Goal: Book appointment/travel/reservation

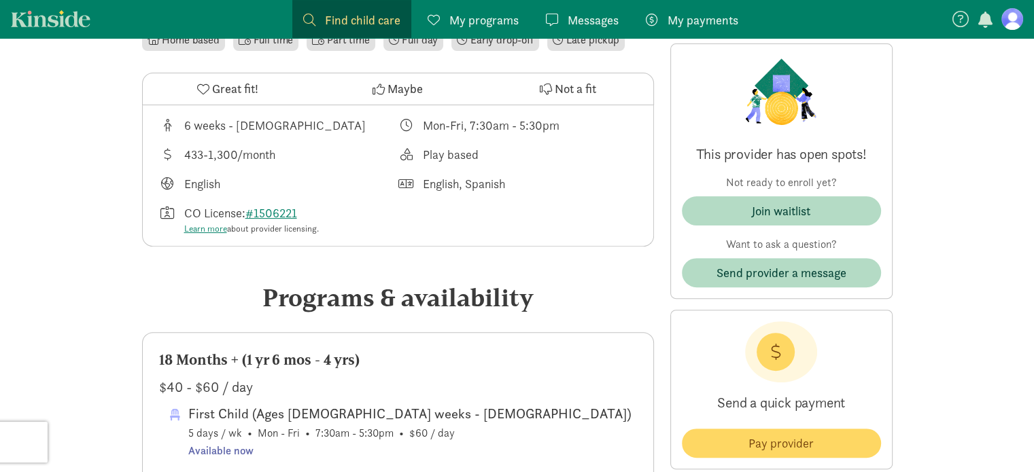
scroll to position [367, 0]
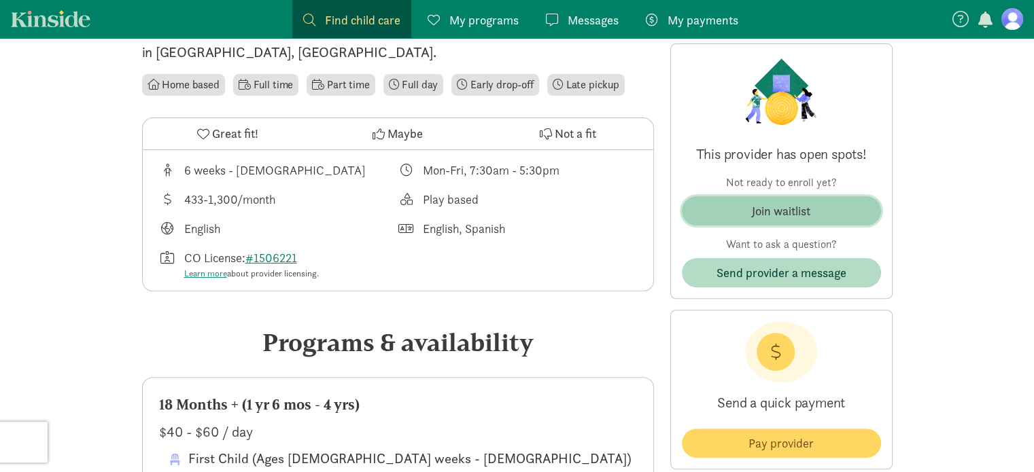
click at [788, 204] on div "Join waitlist" at bounding box center [781, 211] width 58 height 18
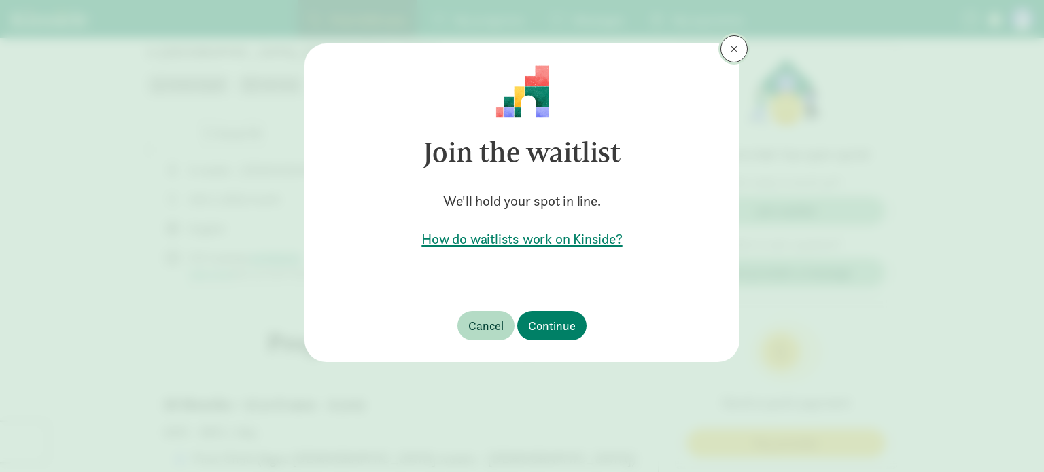
click at [737, 46] on span at bounding box center [734, 49] width 8 height 11
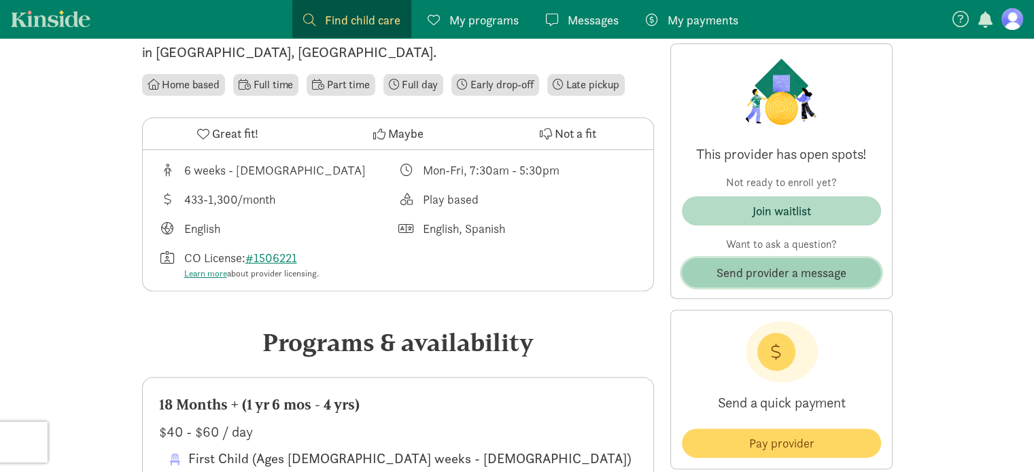
click at [759, 273] on span "Send provider a message" at bounding box center [781, 273] width 130 height 18
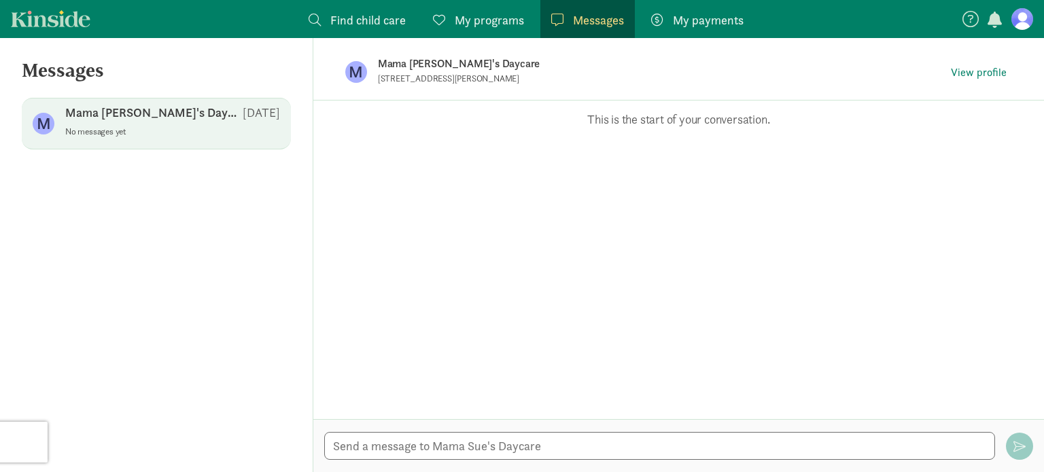
click at [604, 221] on div "Opps, something went wrong :( Retry This is the start of your conversation." at bounding box center [678, 260] width 731 height 319
click at [417, 453] on textarea at bounding box center [659, 446] width 671 height 28
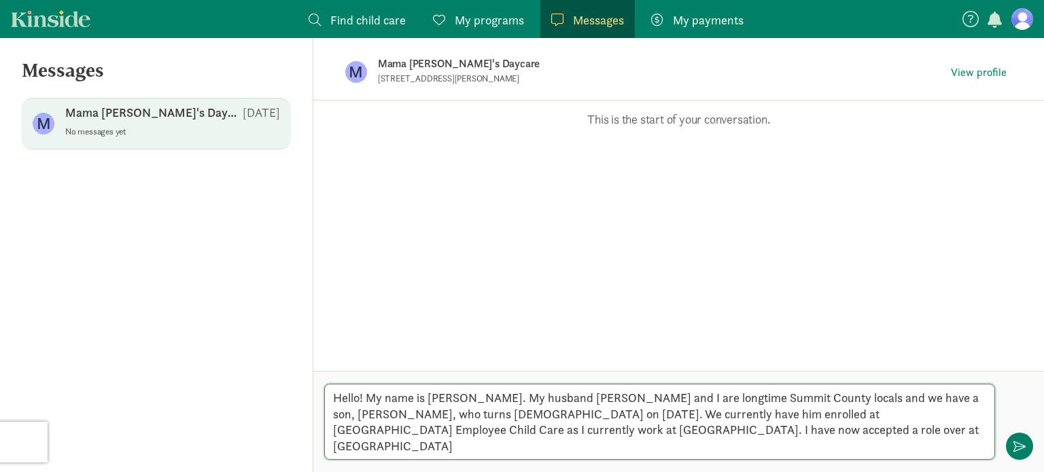
click at [807, 413] on textarea "Hello! My name is [PERSON_NAME]. My husband [PERSON_NAME] and I are longtime Su…" at bounding box center [659, 422] width 671 height 76
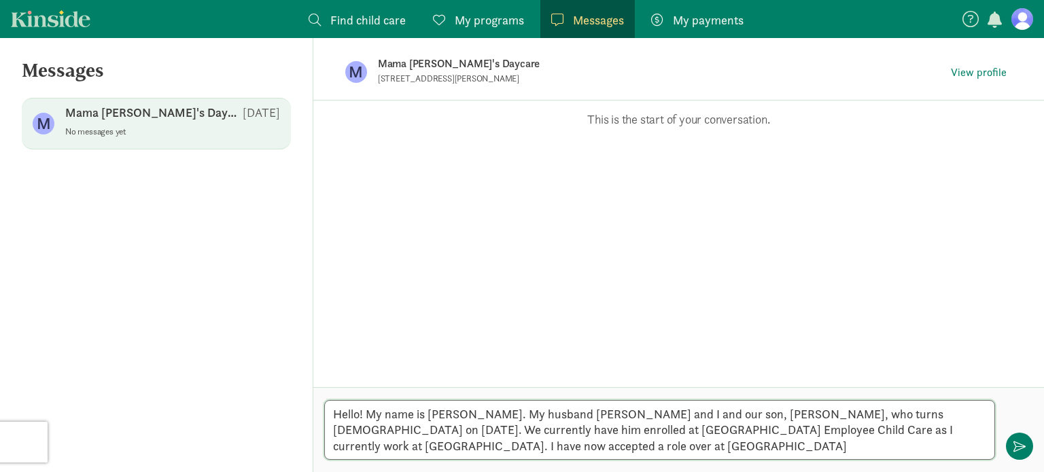
click at [931, 413] on textarea "Hello! My name is [PERSON_NAME]. My husband [PERSON_NAME] and I and our son, [P…" at bounding box center [659, 430] width 671 height 60
click at [555, 444] on textarea "Hello! My name is [PERSON_NAME]. My husband [PERSON_NAME] and I and our son, [P…" at bounding box center [659, 430] width 671 height 60
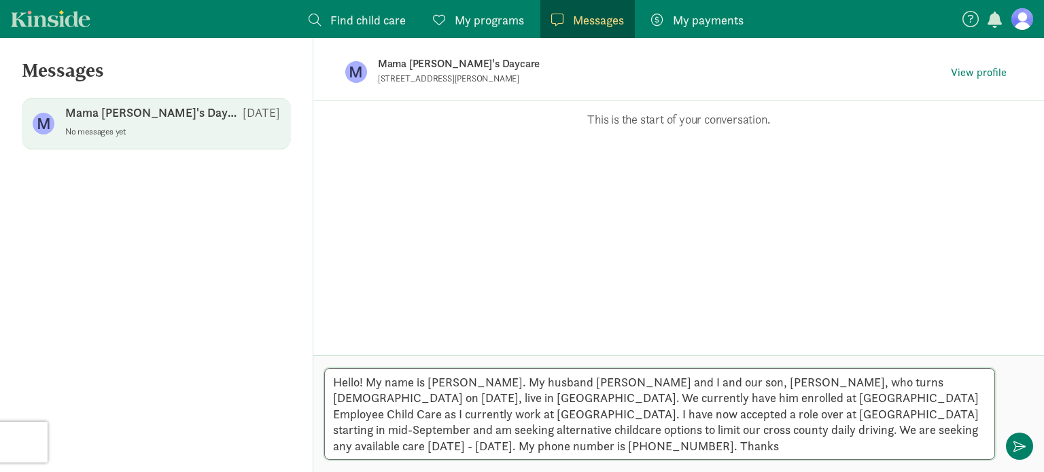
scroll to position [11, 0]
type textarea "Hello! My name is [PERSON_NAME]. My husband [PERSON_NAME] and I and our son, [P…"
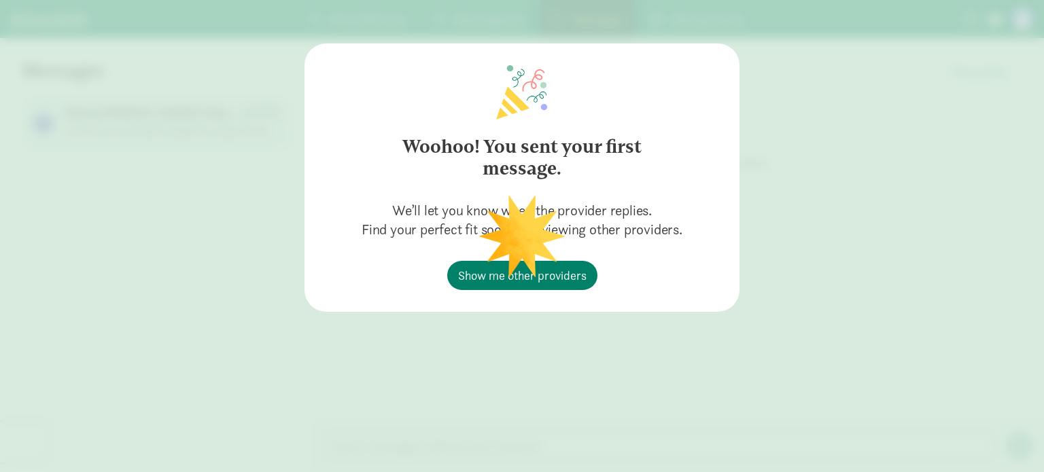
scroll to position [0, 0]
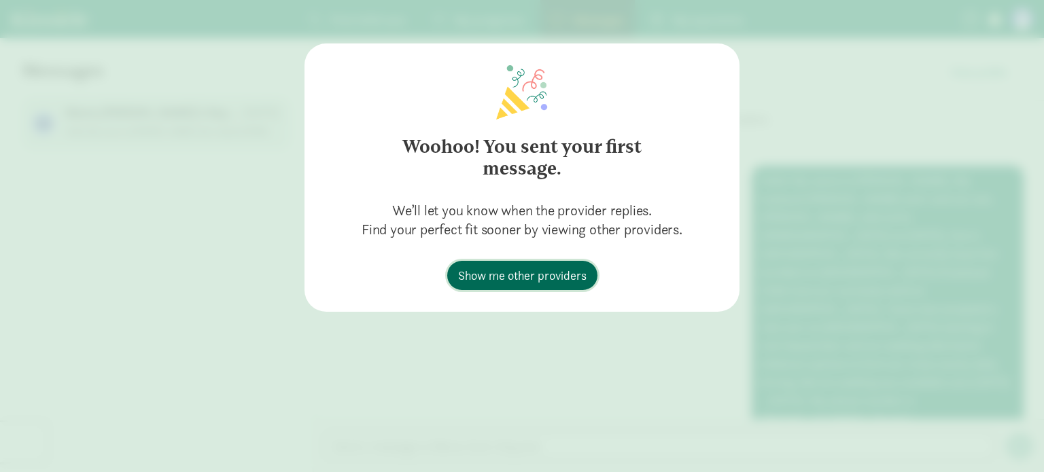
click at [506, 271] on span "Show me other providers" at bounding box center [522, 275] width 128 height 18
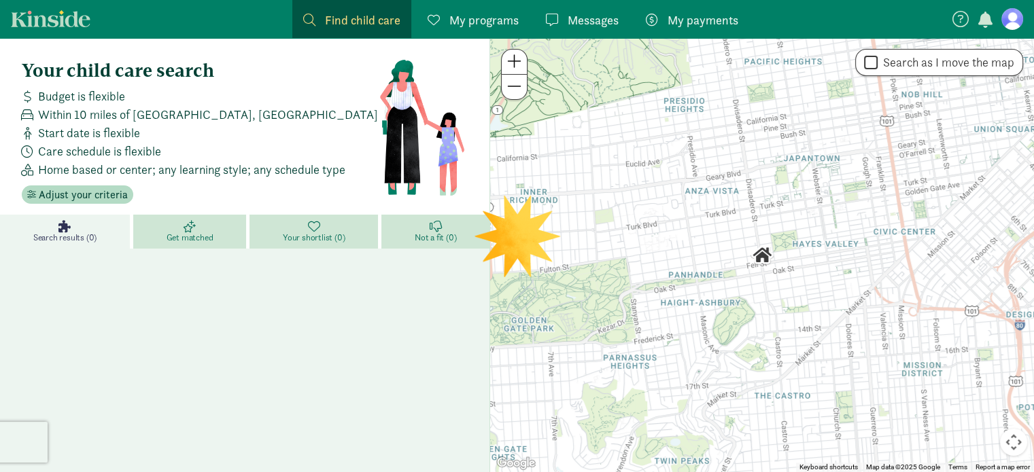
click at [332, 18] on span "Find child care" at bounding box center [362, 20] width 75 height 18
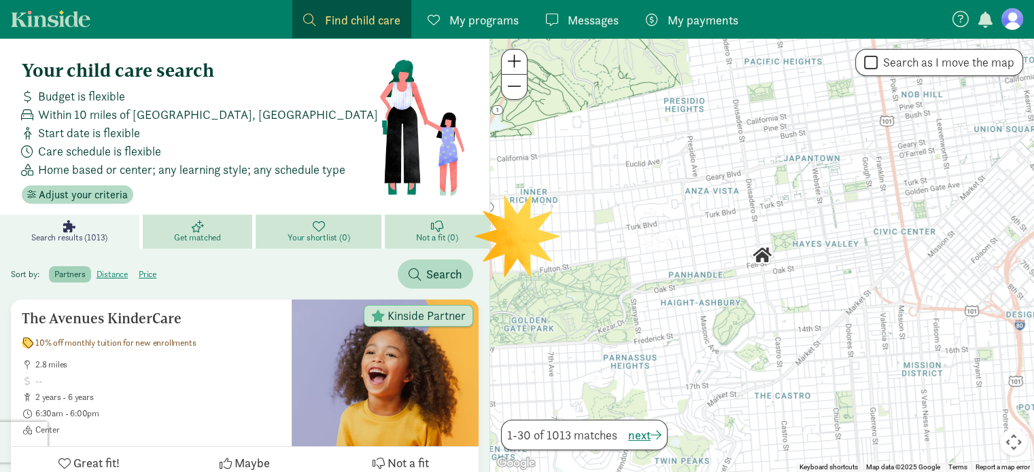
click at [313, 20] on span at bounding box center [309, 20] width 12 height 12
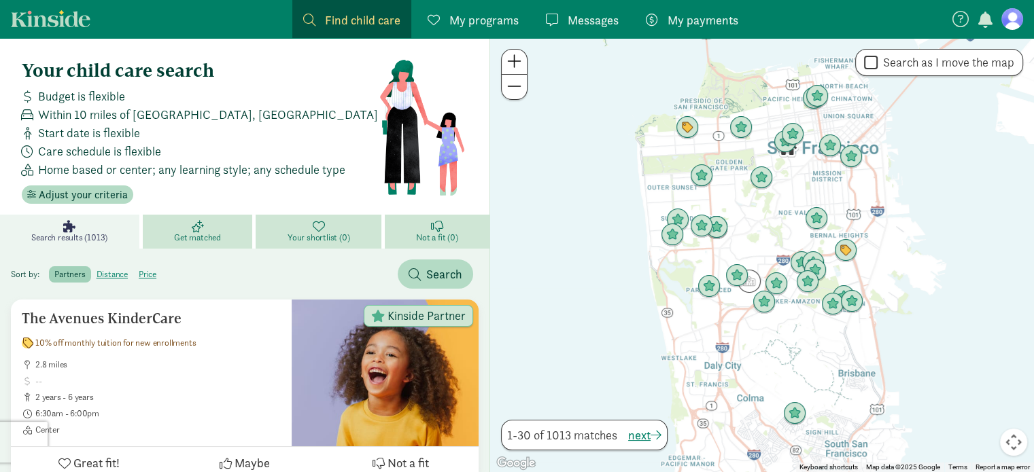
click at [367, 19] on span "Find child care" at bounding box center [362, 20] width 75 height 18
click at [310, 22] on span at bounding box center [309, 20] width 12 height 12
click at [44, 12] on link "Kinside" at bounding box center [51, 18] width 80 height 17
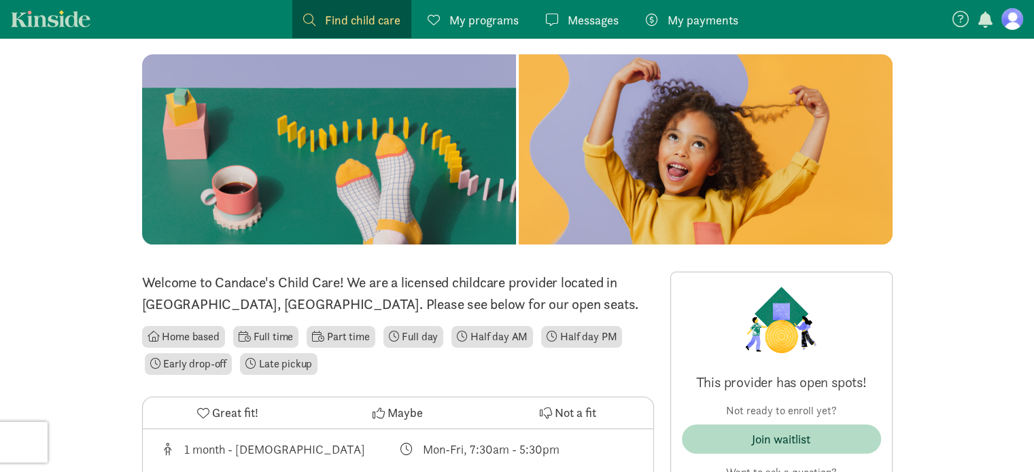
scroll to position [103, 0]
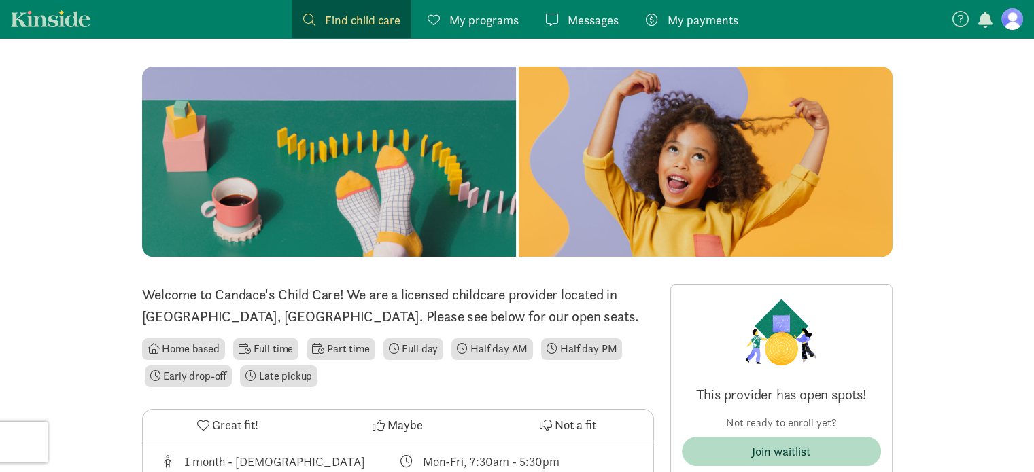
click at [592, 16] on span "Messages" at bounding box center [593, 20] width 51 height 18
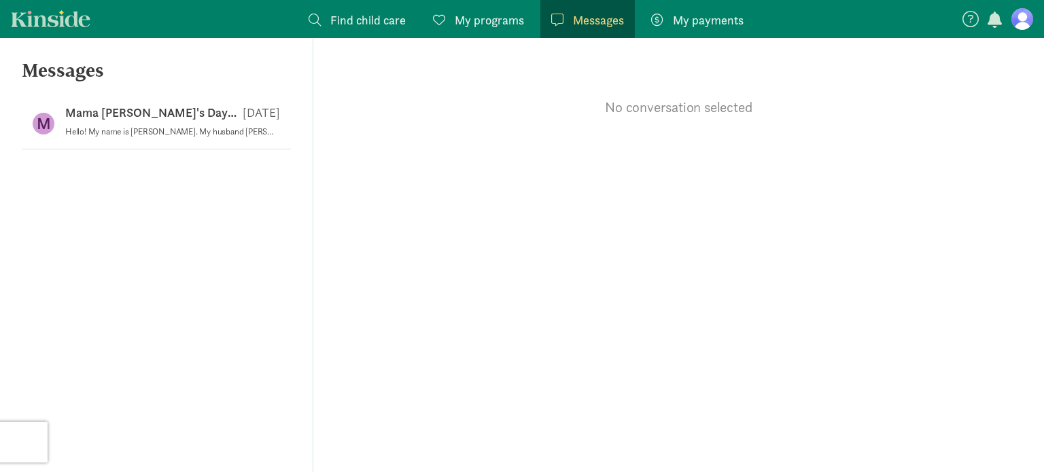
click at [158, 97] on div "Messages M Mama Sue's Daycare Aug 28 Hello! My name is Carly Welch. My husband …" at bounding box center [156, 255] width 313 height 434
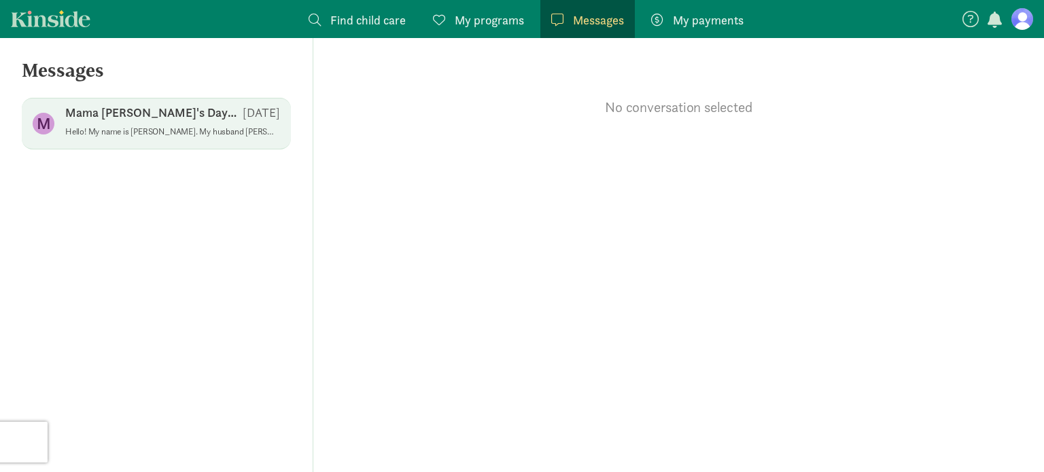
click at [159, 127] on p "Hello! My name is [PERSON_NAME]. My husband [PERSON_NAME] and I and our son, [P…" at bounding box center [172, 131] width 215 height 11
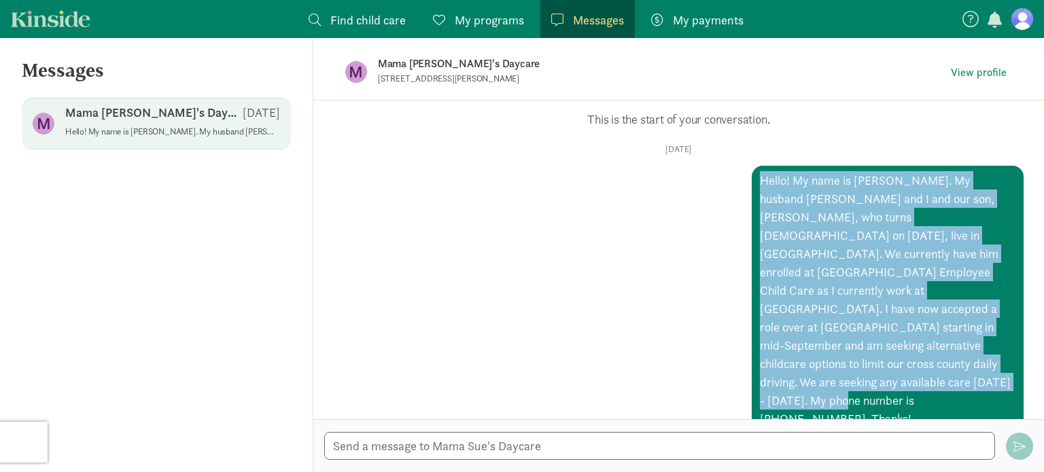
drag, startPoint x: 753, startPoint y: 185, endPoint x: 941, endPoint y: 383, distance: 272.6
click at [941, 383] on div "Opps, something went wrong :( Retry This is the start of your conversation. Thu…" at bounding box center [678, 260] width 731 height 319
copy div "Hello! My name is [PERSON_NAME]. My husband [PERSON_NAME] and I and our son, [P…"
click at [368, 18] on span "Find child care" at bounding box center [367, 20] width 75 height 18
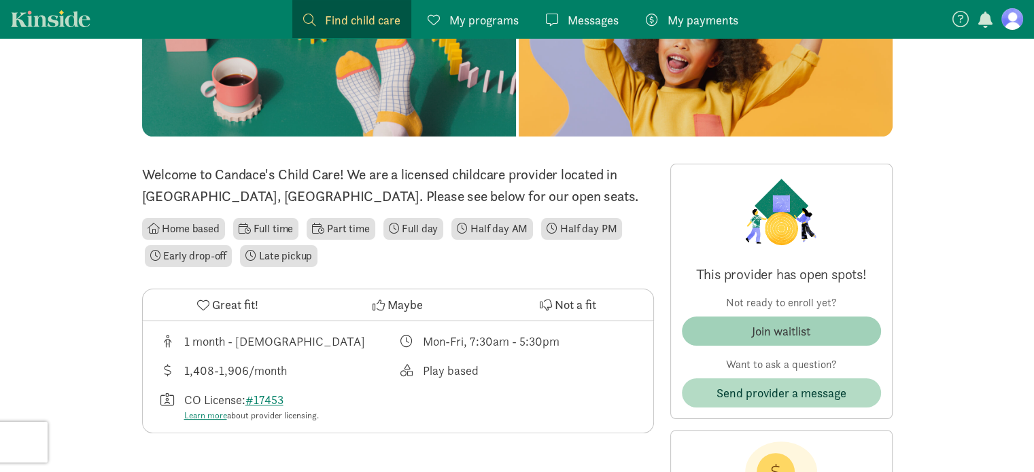
scroll to position [288, 0]
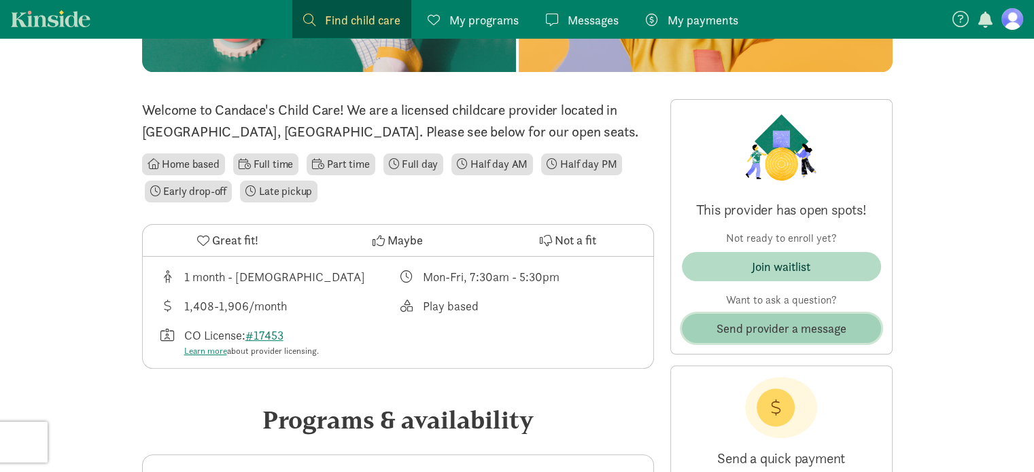
click at [777, 330] on span "Send provider a message" at bounding box center [781, 328] width 130 height 18
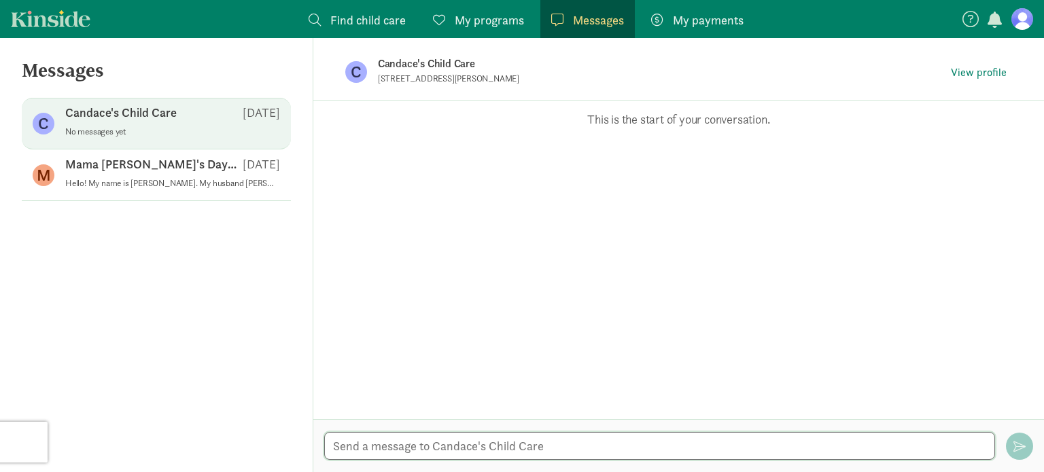
click at [396, 447] on textarea at bounding box center [659, 446] width 671 height 28
paste textarea "Hello! My name is [PERSON_NAME]. My husband [PERSON_NAME] and I and our son, [P…"
type textarea "Hello! My name is [PERSON_NAME]. My husband [PERSON_NAME] and I and our son, [P…"
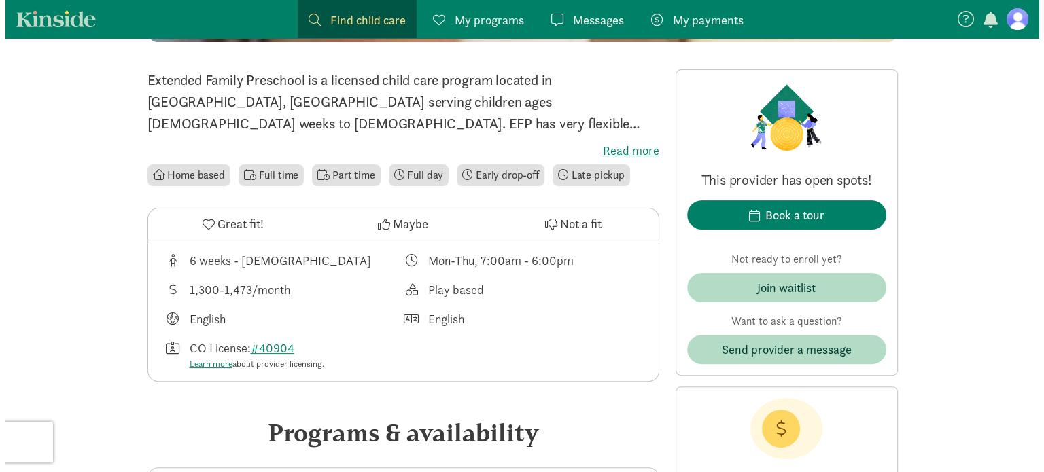
scroll to position [337, 0]
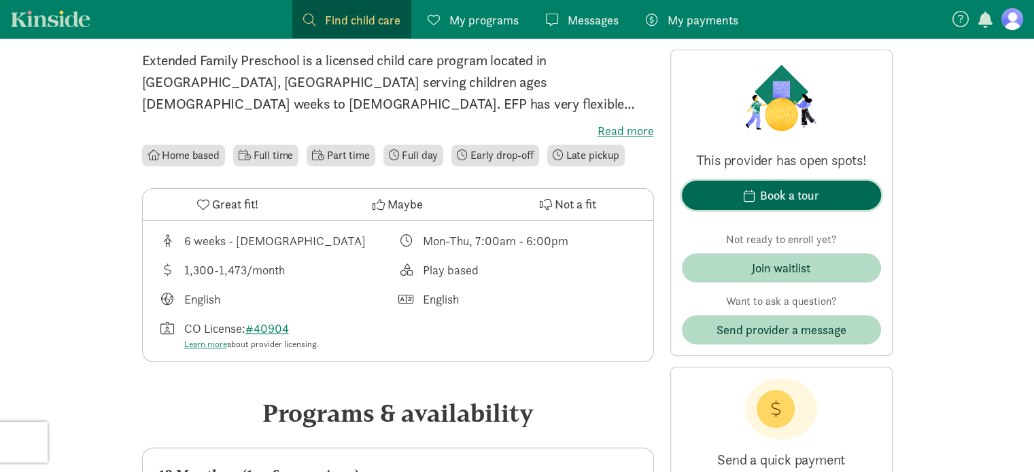
click at [764, 198] on div "Book a tour" at bounding box center [789, 195] width 59 height 18
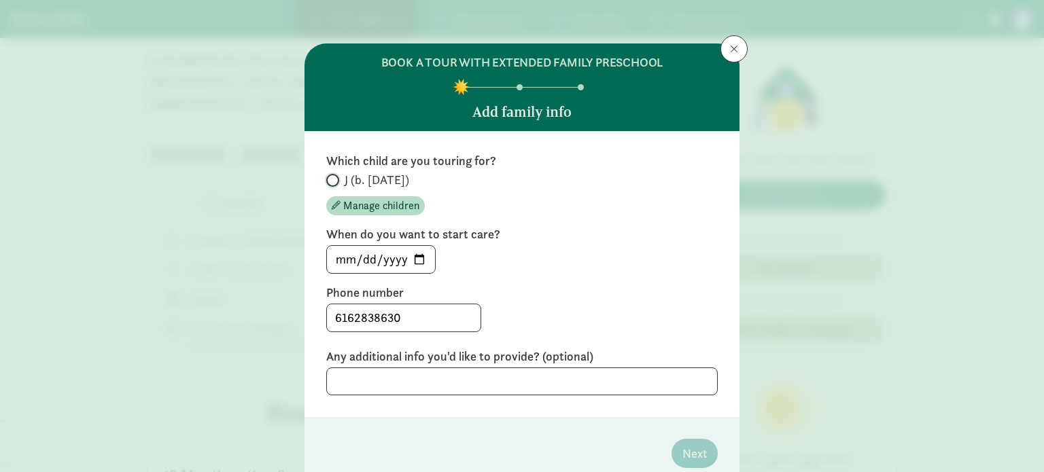
click at [330, 180] on input "J (b. [DATE])" at bounding box center [330, 180] width 9 height 9
radio input "true"
click at [396, 206] on span "Manage children" at bounding box center [381, 206] width 76 height 16
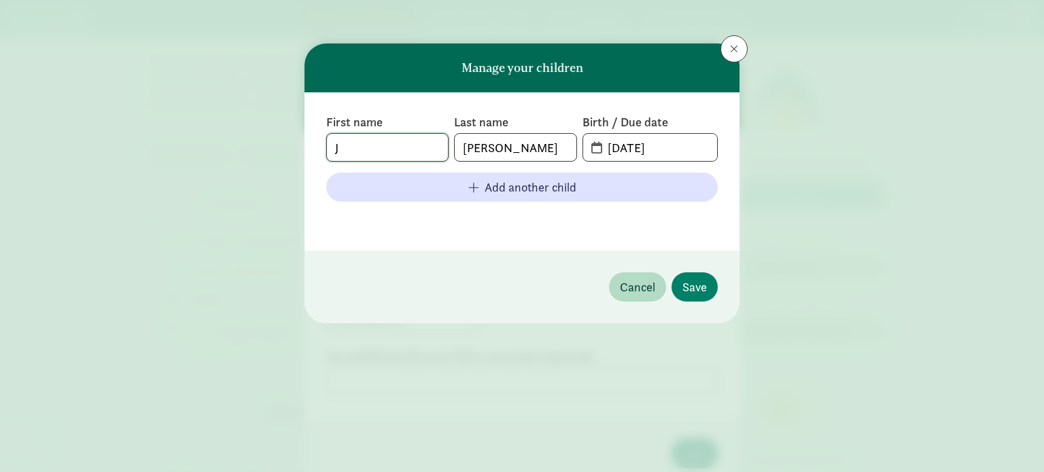
click at [375, 149] on input "J" at bounding box center [387, 147] width 121 height 27
type input "[PERSON_NAME]"
click at [595, 148] on span "[DATE]" at bounding box center [650, 147] width 134 height 27
click at [642, 145] on input "[DATE]" at bounding box center [659, 147] width 118 height 27
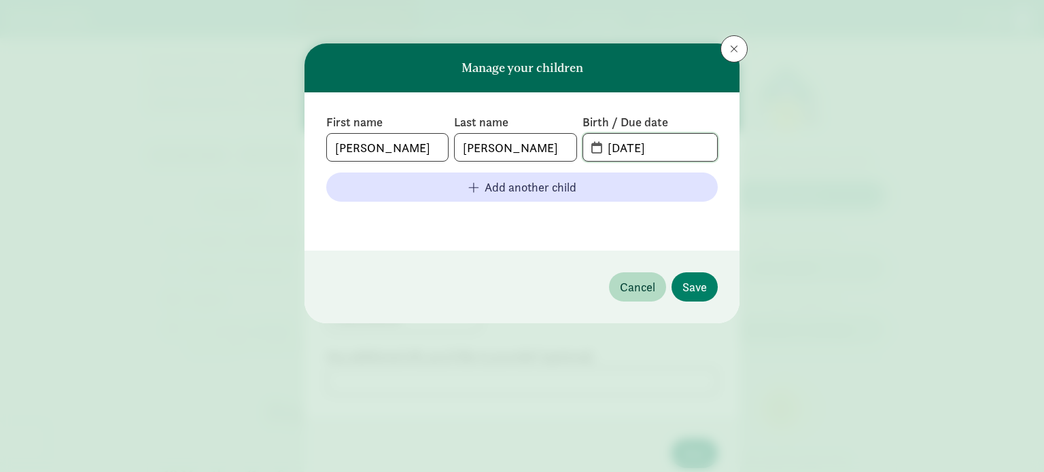
click at [638, 145] on input "[DATE]" at bounding box center [659, 147] width 118 height 27
type input "[DATE]"
click at [693, 290] on span "Save" at bounding box center [694, 287] width 24 height 18
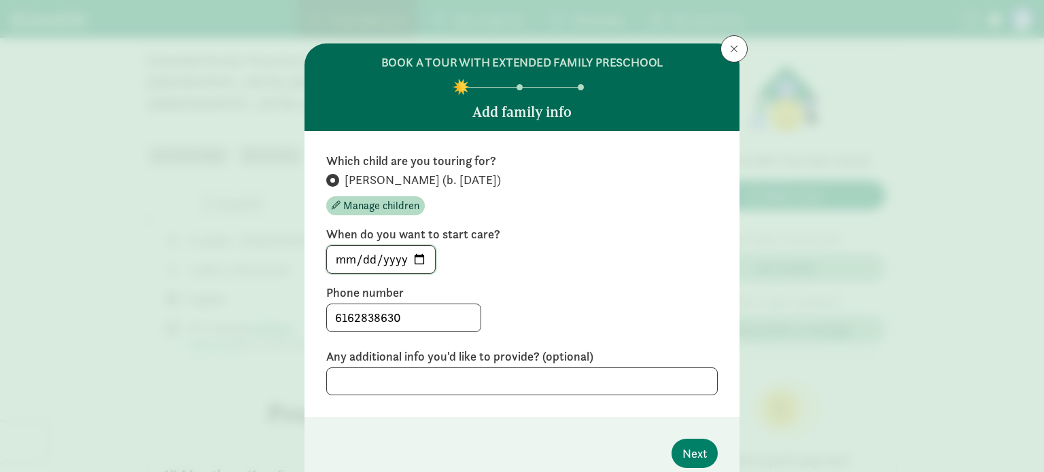
click at [416, 260] on input "[DATE]" at bounding box center [381, 259] width 108 height 27
type input "[DATE]"
click at [451, 383] on textarea at bounding box center [522, 382] width 392 height 28
paste textarea "Hello! My name is [PERSON_NAME]. My husband [PERSON_NAME] and I and our son, [P…"
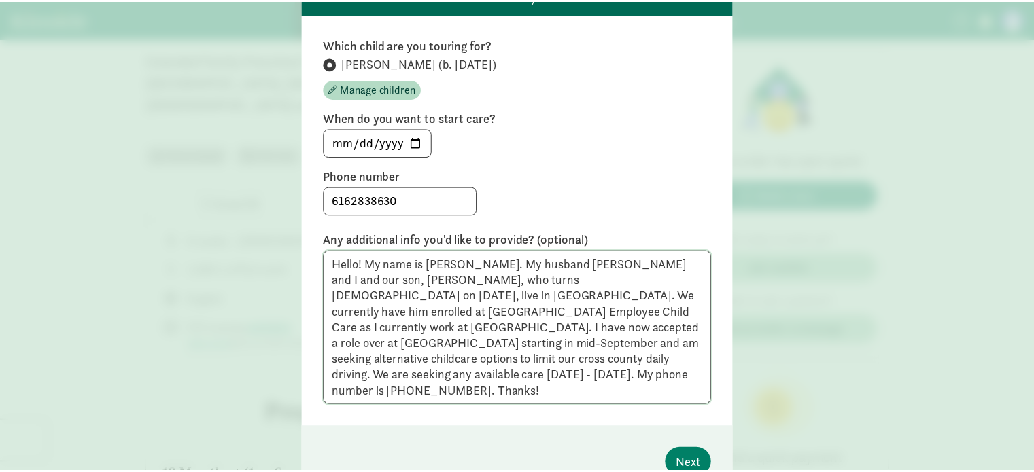
scroll to position [133, 0]
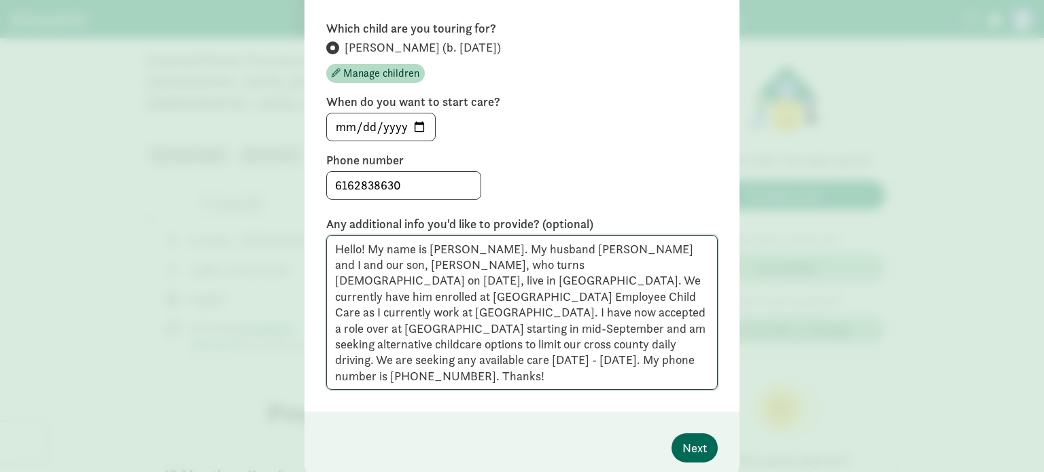
type textarea "Hello! My name is [PERSON_NAME]. My husband [PERSON_NAME] and I and our son, [P…"
click at [682, 439] on span "Next" at bounding box center [694, 448] width 24 height 18
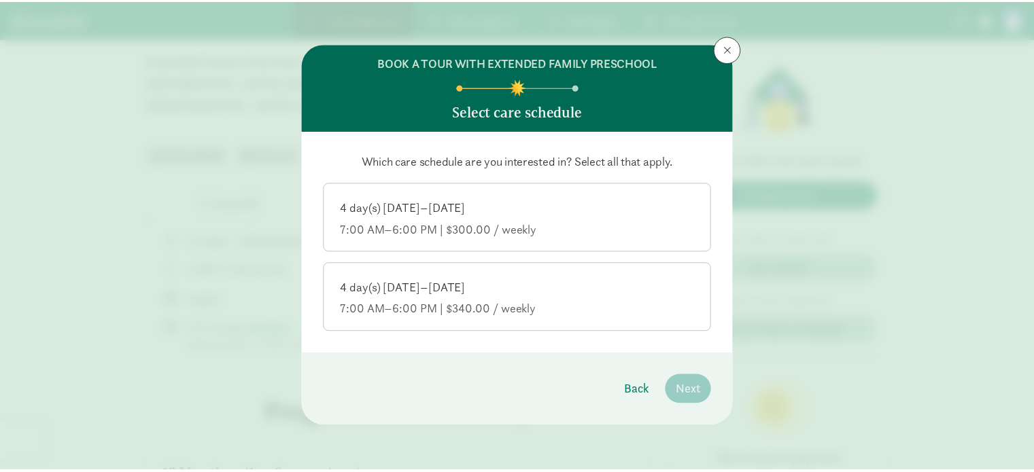
scroll to position [0, 0]
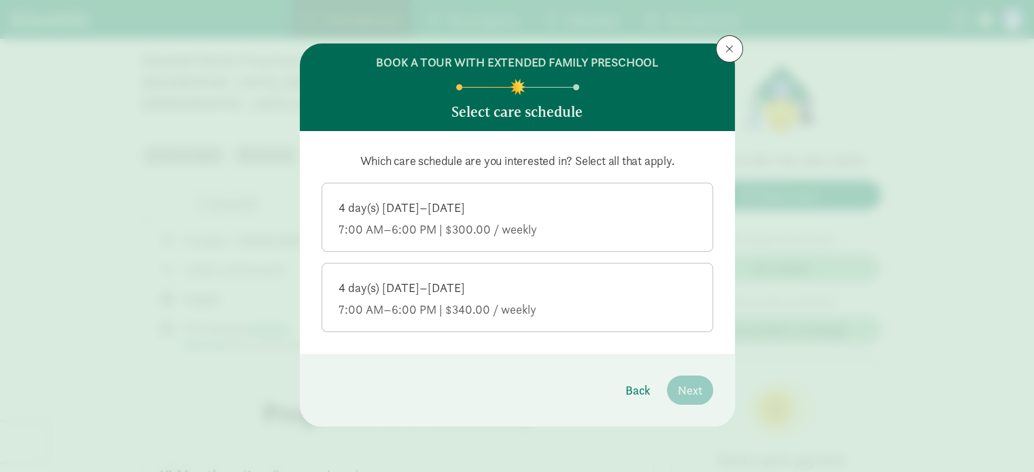
click at [483, 222] on div "7:00 AM–6:00 PM | $300.00 / weekly" at bounding box center [518, 230] width 358 height 16
click at [0, 0] on input "4 day(s) [DATE]–[DATE] 7:00 AM–6:00 PM | $300.00 / weekly" at bounding box center [0, 0] width 0 height 0
click at [687, 396] on span "Next" at bounding box center [690, 390] width 24 height 18
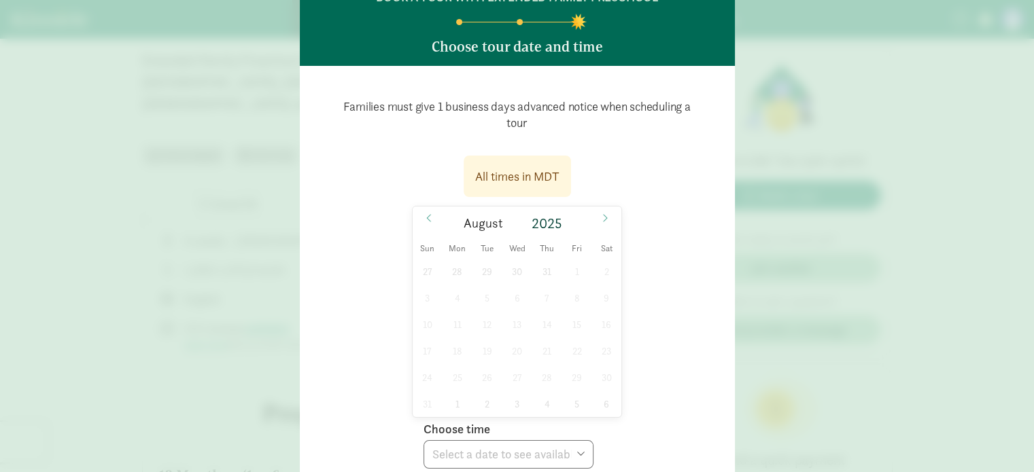
scroll to position [103, 0]
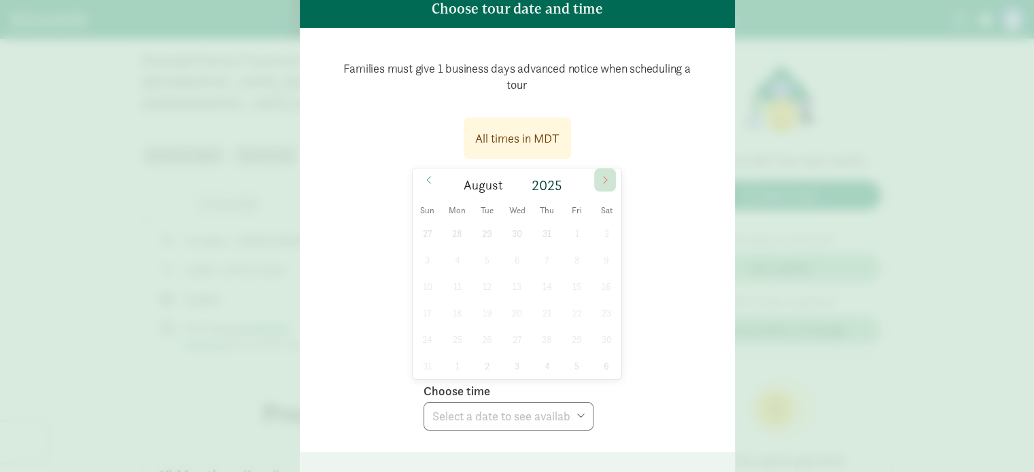
click at [601, 184] on icon at bounding box center [605, 180] width 8 height 10
click at [428, 182] on icon at bounding box center [429, 180] width 8 height 10
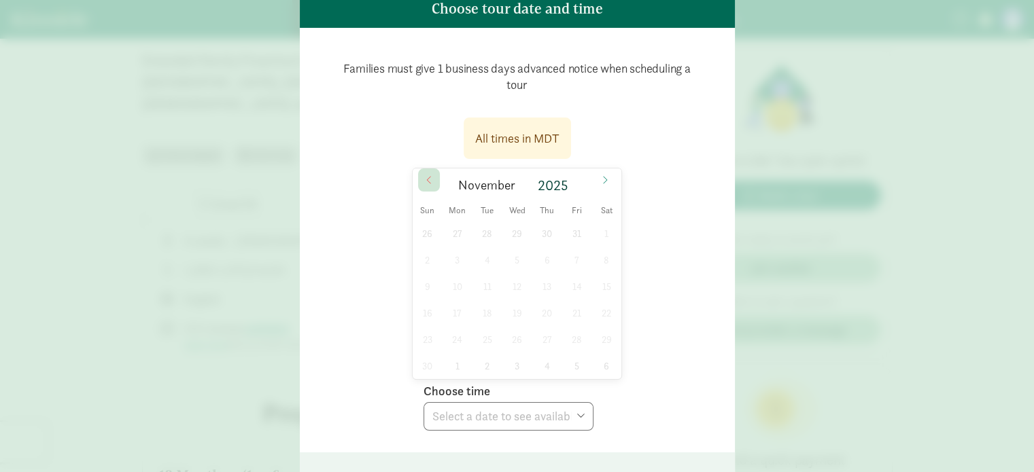
click at [428, 182] on icon at bounding box center [429, 180] width 8 height 10
click at [605, 179] on icon at bounding box center [605, 180] width 8 height 10
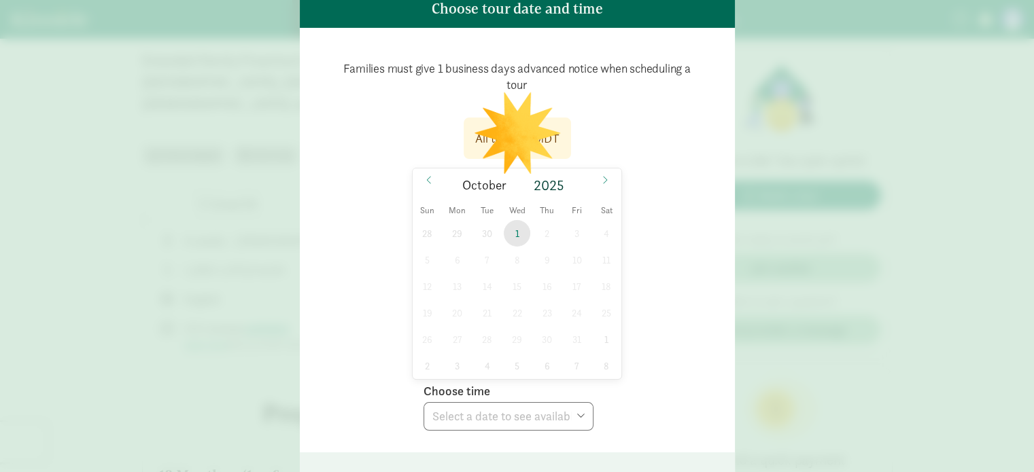
click at [515, 232] on span "1" at bounding box center [517, 233] width 27 height 27
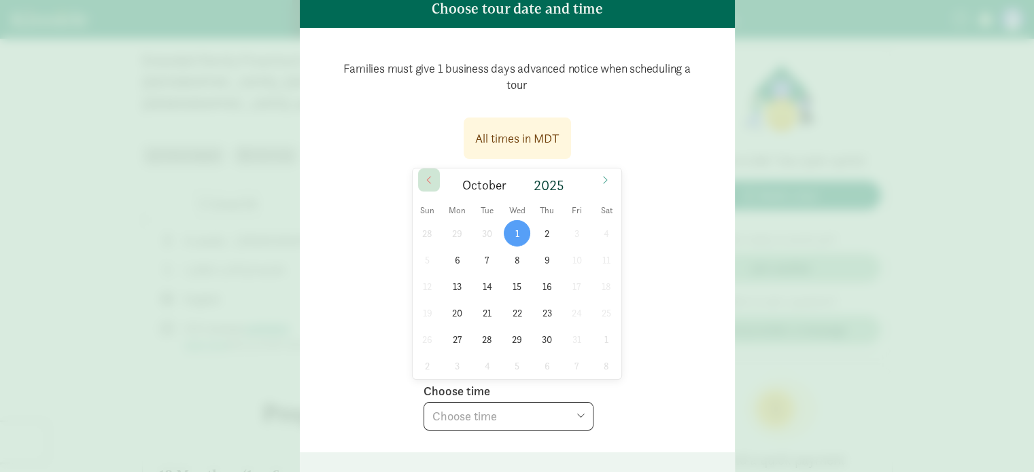
click at [425, 181] on icon at bounding box center [429, 180] width 8 height 10
click at [536, 260] on span "11" at bounding box center [547, 260] width 27 height 27
click at [664, 343] on div "All times in MDT [DATE] [DATE] Sun Mon Tue Wed Thu Fri Sat 31 1 2 3 4 5 6 7 8 9…" at bounding box center [518, 270] width 392 height 322
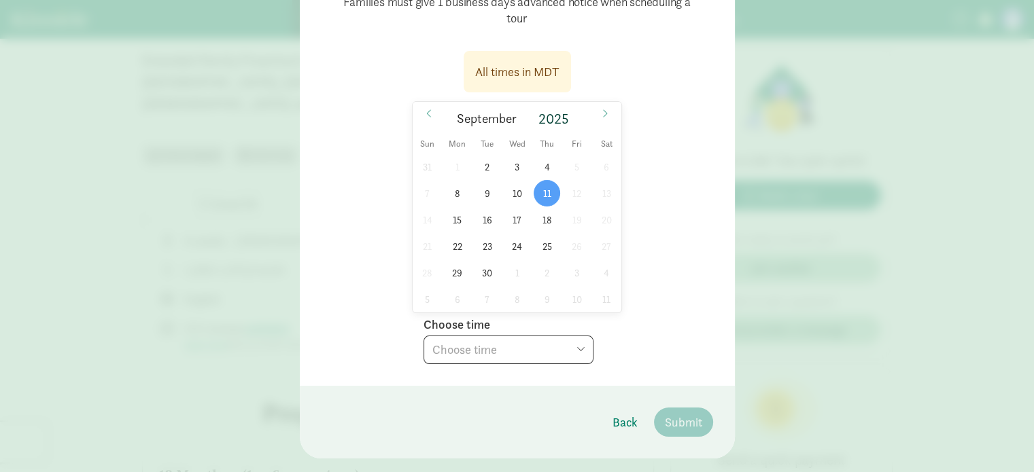
scroll to position [198, 0]
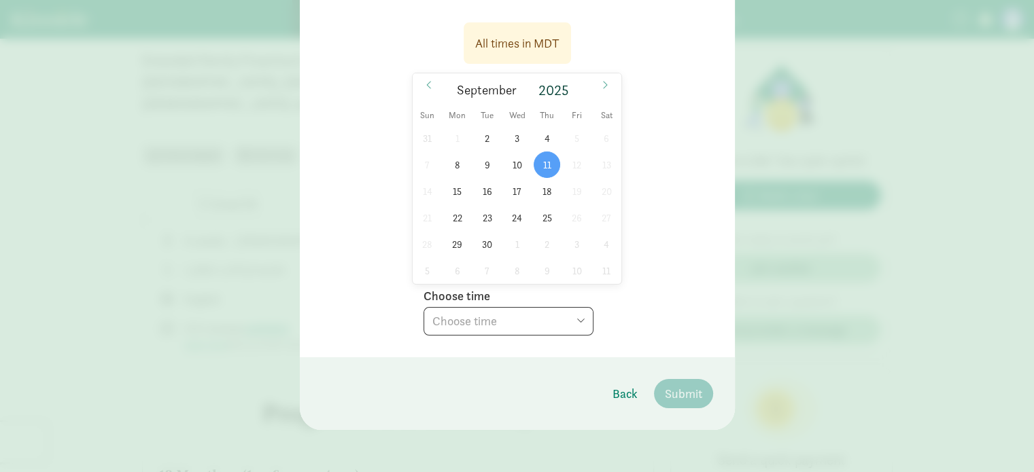
click at [576, 316] on select "Choose time 10:00 AM 10:30 AM 11:00 AM 11:30 AM 12:00 PM 12:30 PM 01:00 PM 01:3…" at bounding box center [508, 321] width 170 height 29
select select "[DATE]T14:30:00.000-06:00"
click at [423, 307] on select "Choose time 10:00 AM 10:30 AM 11:00 AM 11:30 AM 12:00 PM 12:30 PM 01:00 PM 01:3…" at bounding box center [508, 321] width 170 height 29
click at [665, 391] on span "Submit" at bounding box center [683, 394] width 37 height 18
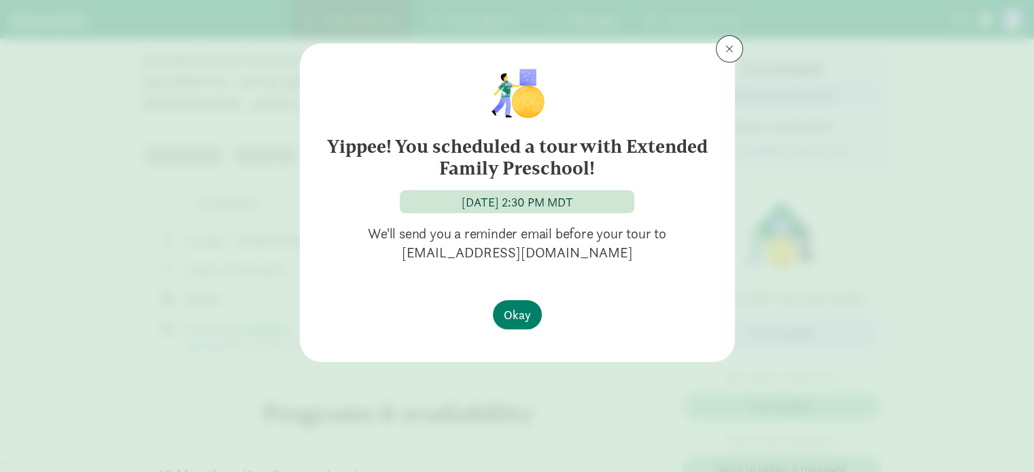
scroll to position [0, 0]
click at [516, 314] on span "Okay" at bounding box center [517, 315] width 27 height 18
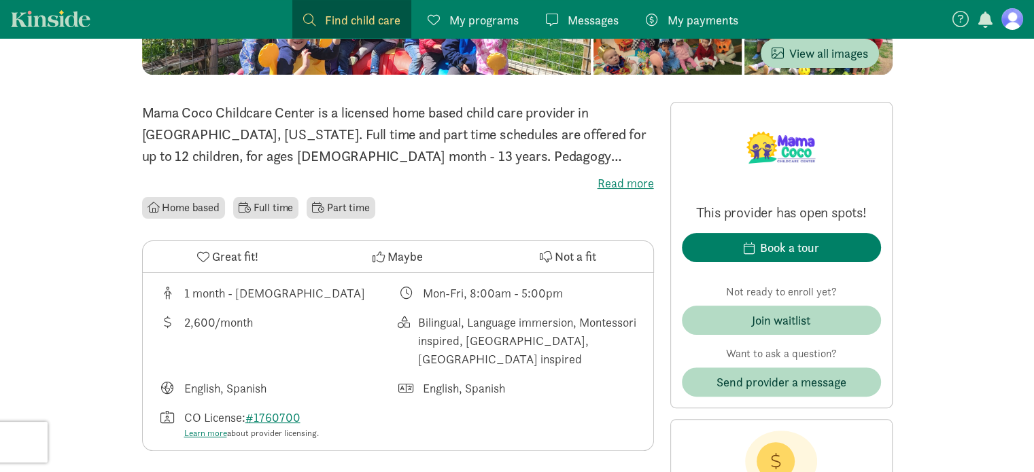
scroll to position [285, 0]
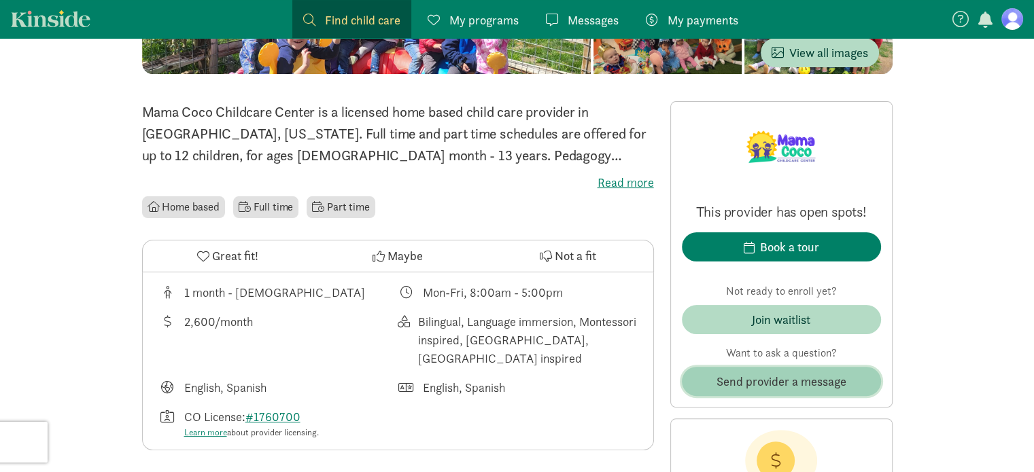
click at [771, 377] on span "Send provider a message" at bounding box center [781, 382] width 130 height 18
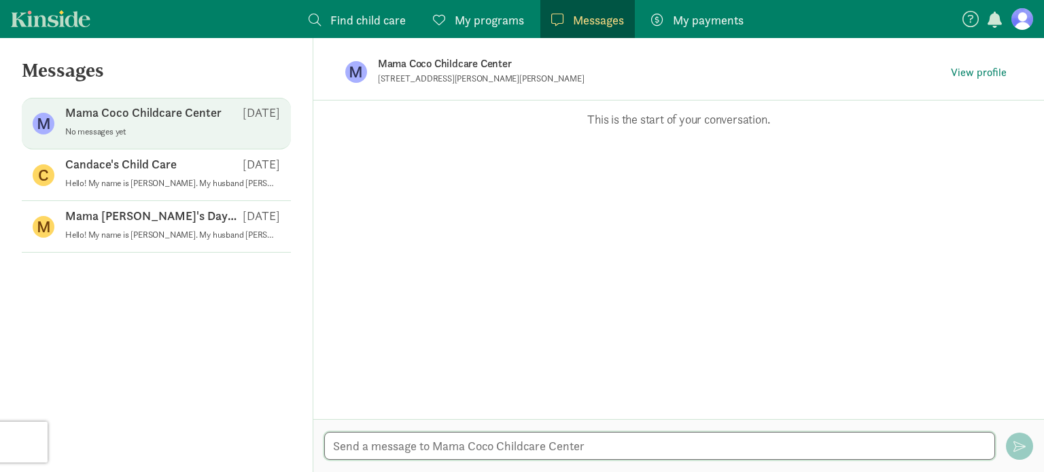
click at [413, 443] on textarea at bounding box center [659, 446] width 671 height 28
paste textarea "Hello! My name is [PERSON_NAME]. My husband [PERSON_NAME] and I and our son, [P…"
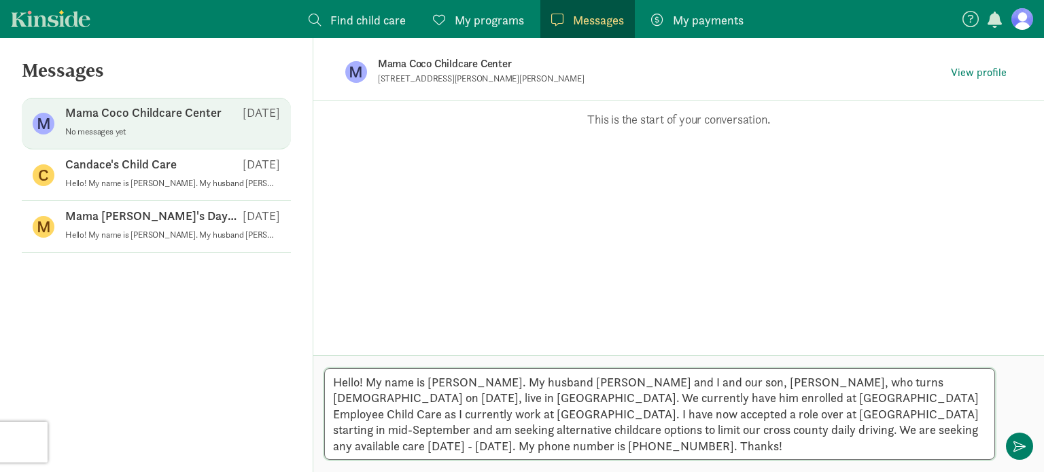
click at [389, 415] on textarea "Hello! My name is [PERSON_NAME]. My husband [PERSON_NAME] and I and our son, [P…" at bounding box center [659, 414] width 671 height 92
click at [397, 416] on textarea "Hello! My name is [PERSON_NAME]. My husband [PERSON_NAME] and I and our son, [P…" at bounding box center [659, 414] width 671 height 92
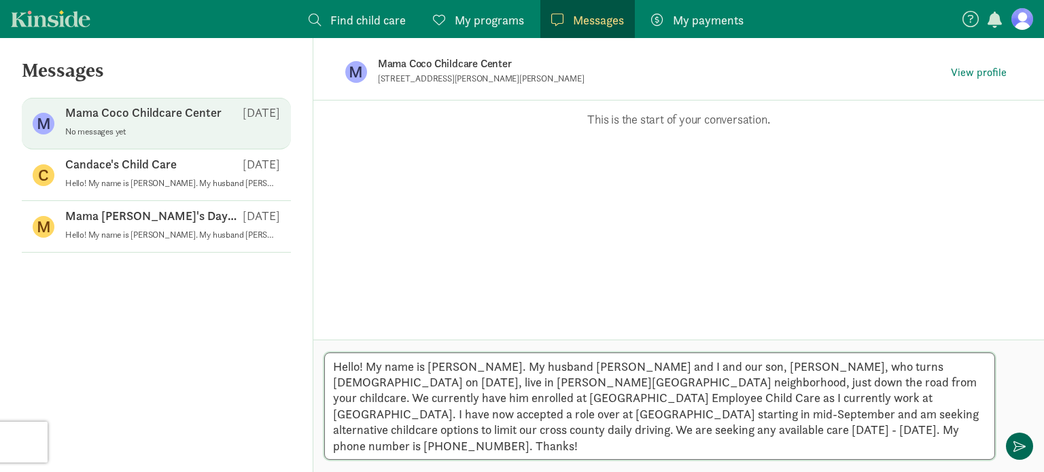
type textarea "Hello! My name is Carly Welch. My husband James and I and our son, Oliver, who …"
click at [1017, 445] on span "button" at bounding box center [1020, 446] width 12 height 12
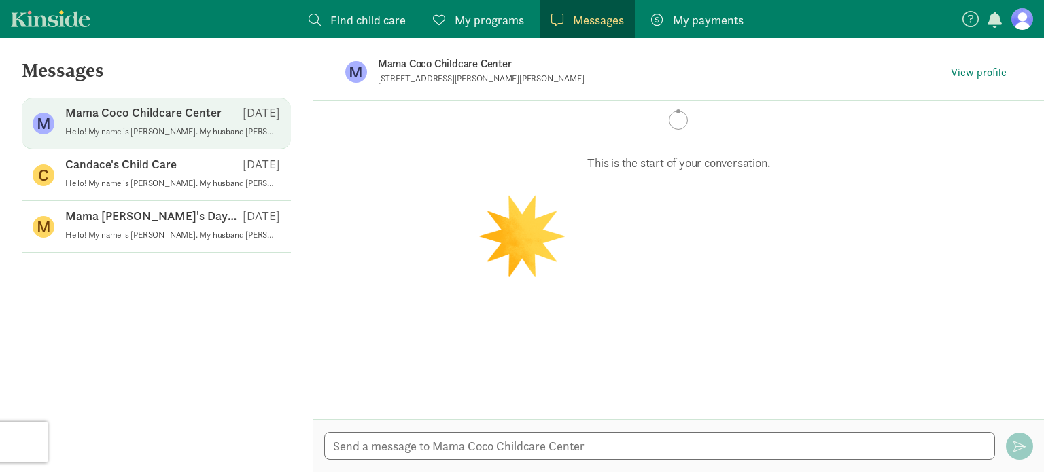
scroll to position [12, 0]
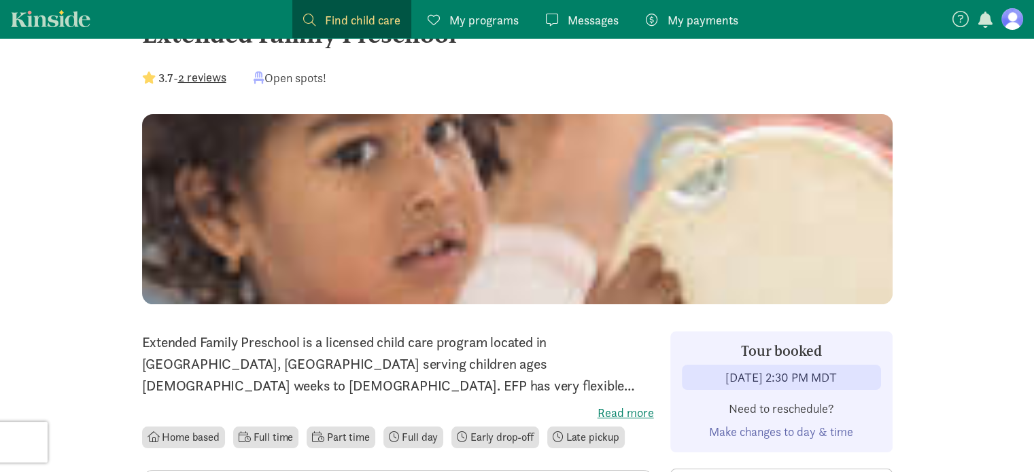
scroll to position [118, 0]
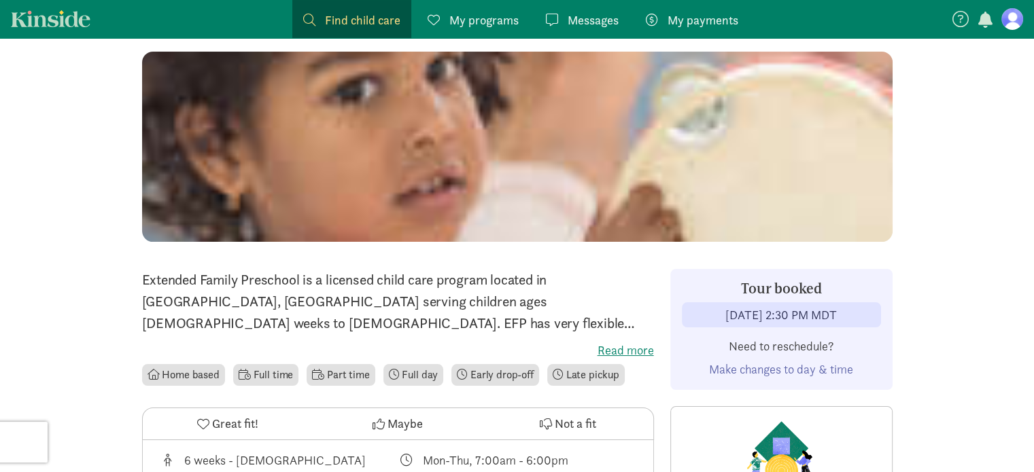
click at [619, 349] on label "Read more" at bounding box center [398, 351] width 512 height 16
click at [0, 0] on input "Read more" at bounding box center [0, 0] width 0 height 0
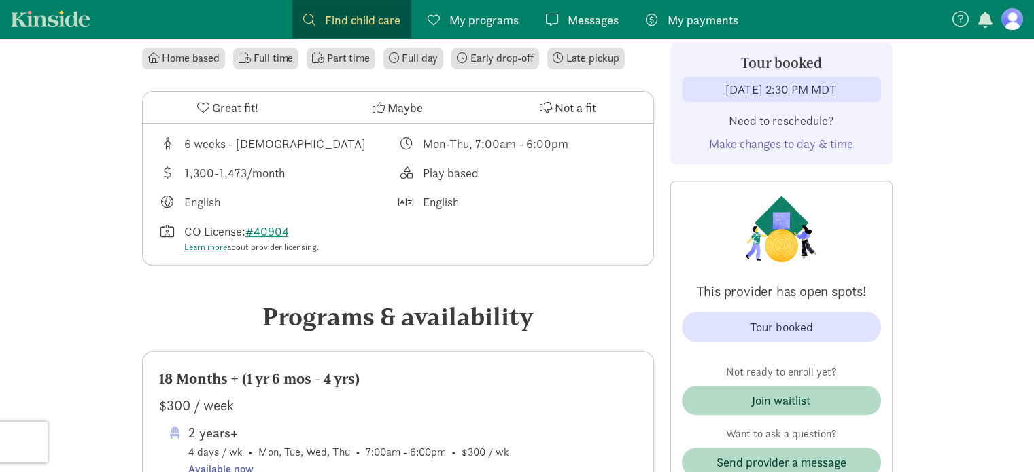
scroll to position [506, 0]
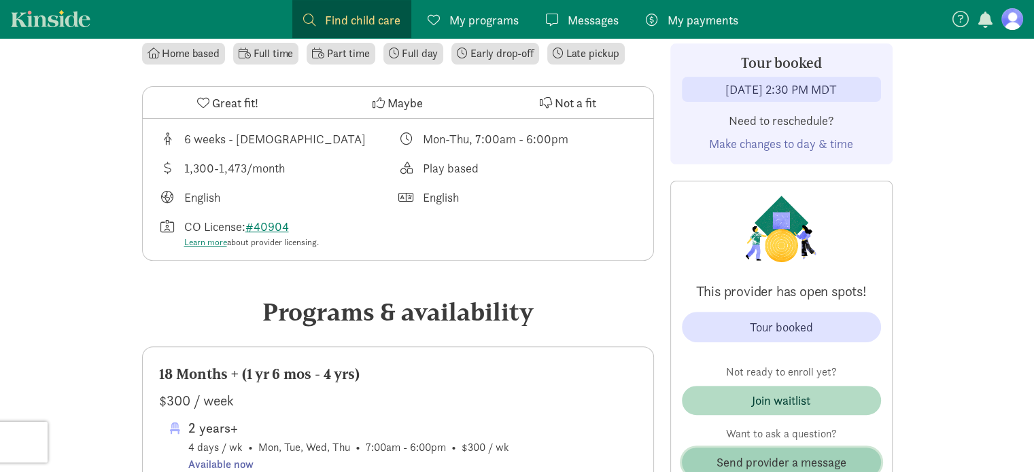
click at [756, 458] on span "Send provider a message" at bounding box center [781, 462] width 130 height 18
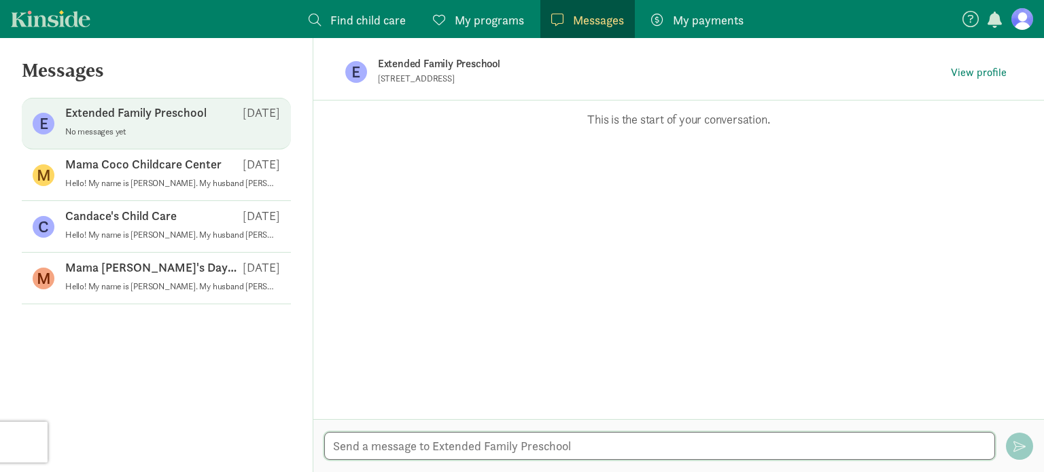
click at [373, 434] on textarea at bounding box center [659, 446] width 671 height 28
paste textarea "Hello! My name is [PERSON_NAME]. My husband [PERSON_NAME] and I and our son, [P…"
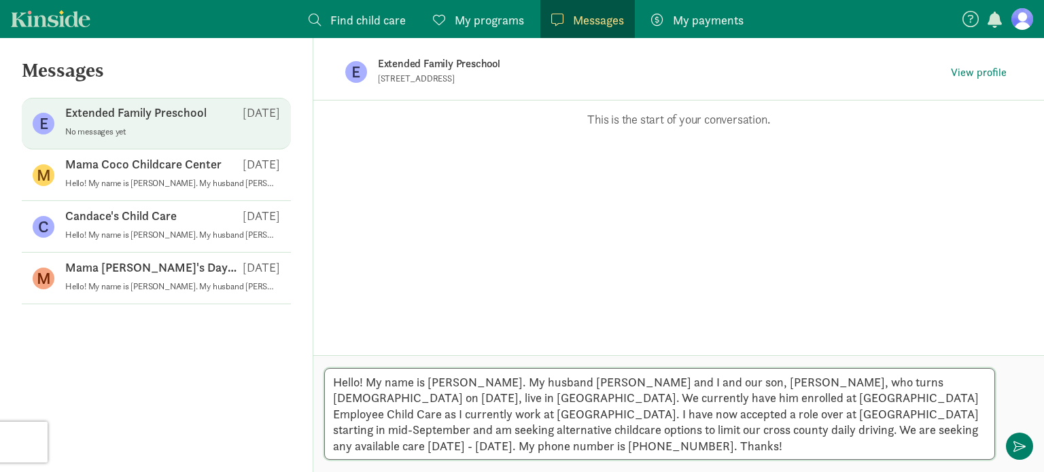
scroll to position [16, 0]
type textarea "Hello! My name is [PERSON_NAME]. My husband [PERSON_NAME] and I and our son, [P…"
click at [1028, 448] on button "button" at bounding box center [1019, 446] width 27 height 27
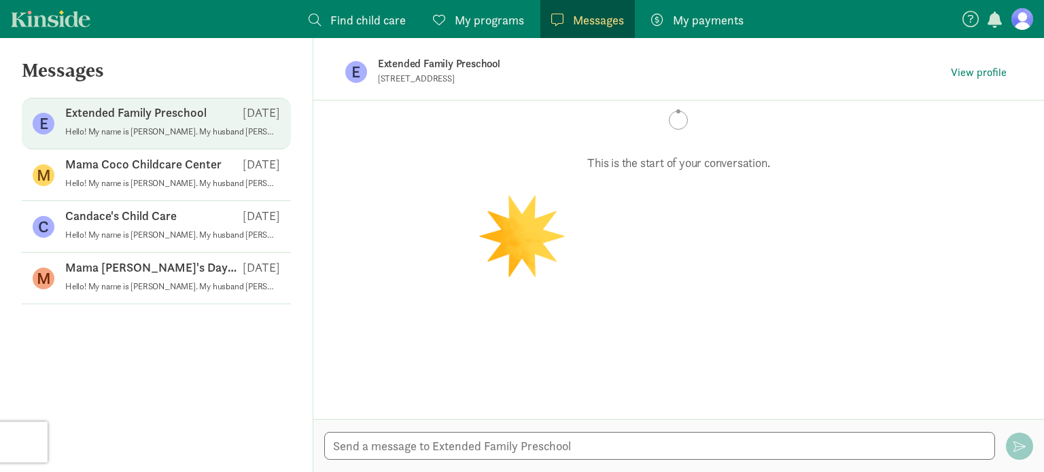
scroll to position [0, 0]
